Goal: Find specific page/section: Find specific page/section

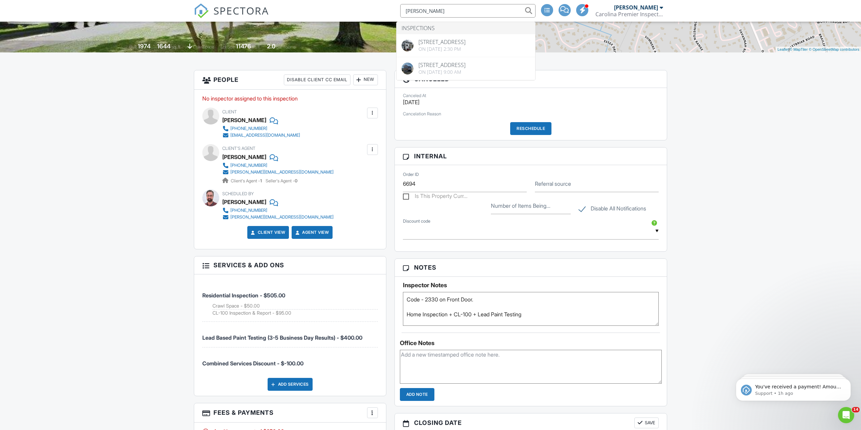
type input "[PERSON_NAME]"
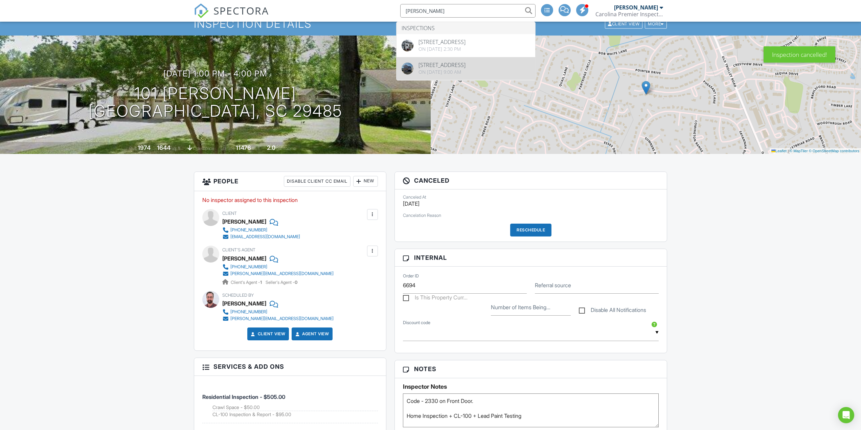
type input "[PERSON_NAME]"
